Goal: Navigation & Orientation: Find specific page/section

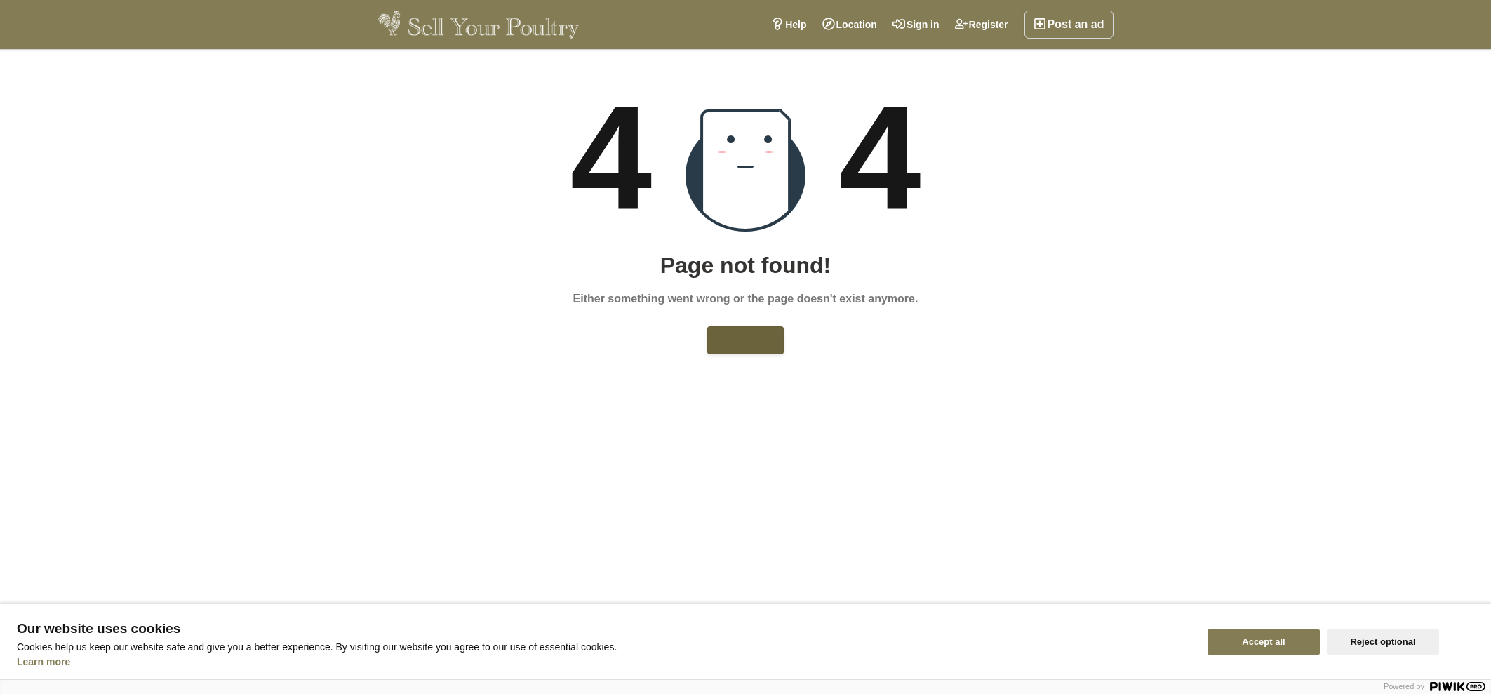
click at [751, 347] on link "Back home" at bounding box center [745, 340] width 76 height 28
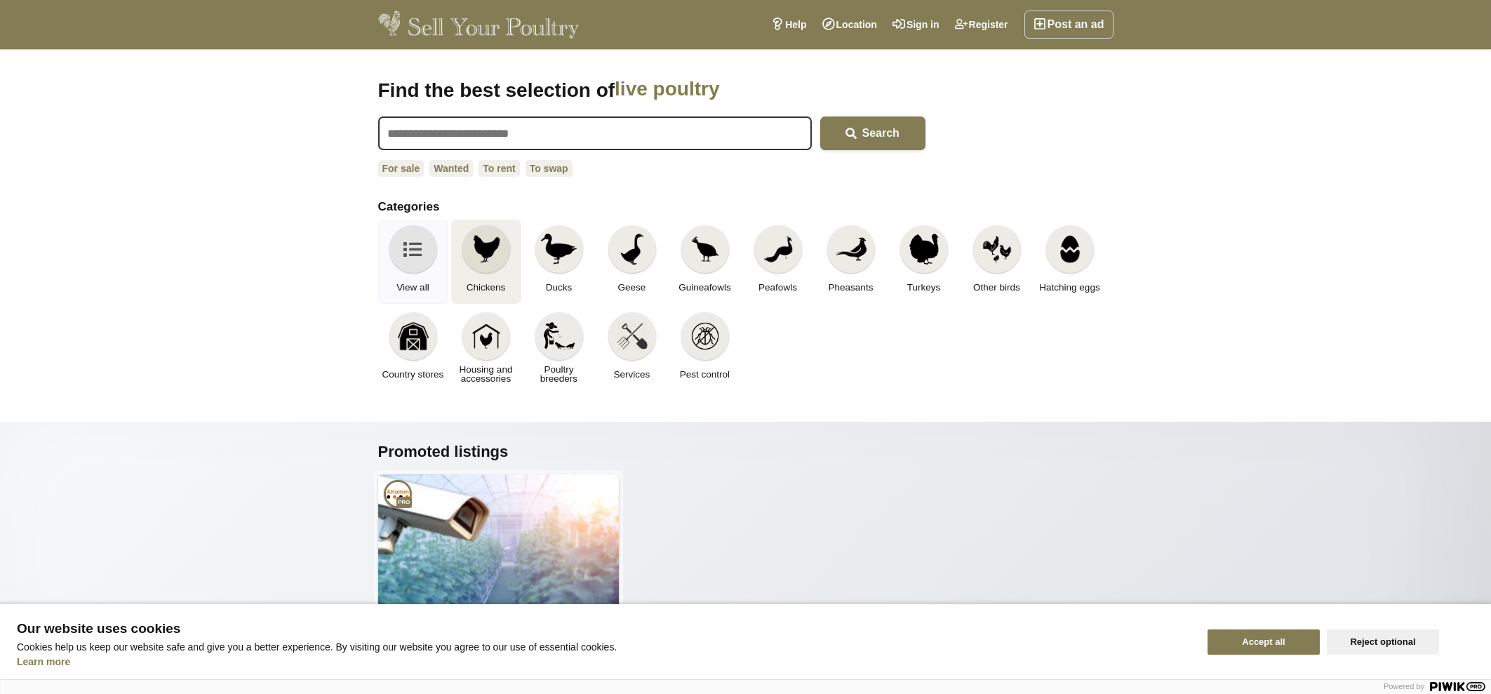
click at [506, 244] on div at bounding box center [486, 249] width 48 height 48
